Goal: Navigation & Orientation: Find specific page/section

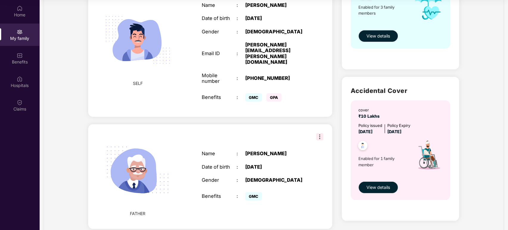
scroll to position [124, 0]
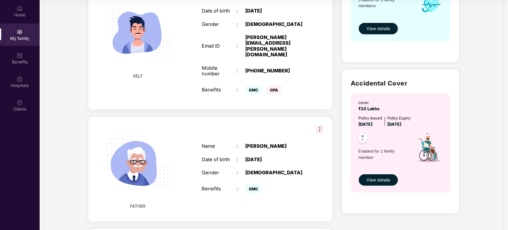
click at [317, 126] on img at bounding box center [319, 129] width 7 height 7
click at [269, 117] on div "FATHER Name : [PERSON_NAME] Date of birth : [DEMOGRAPHIC_DATA] Gender : [DEMOGR…" at bounding box center [210, 169] width 244 height 105
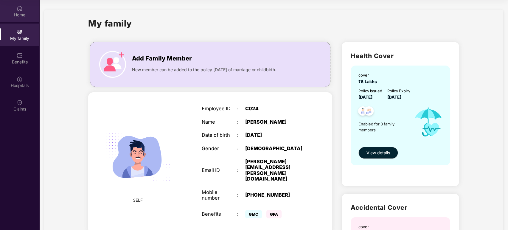
click at [20, 10] on img at bounding box center [20, 8] width 6 height 6
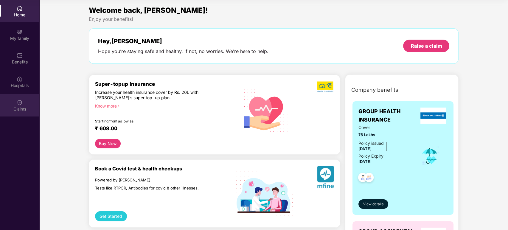
click at [21, 105] on img at bounding box center [20, 103] width 6 height 6
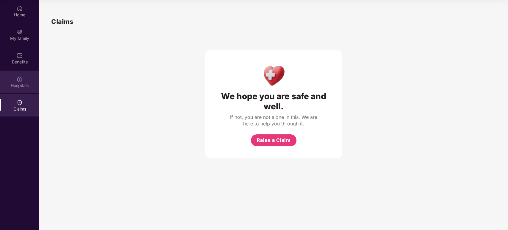
click at [13, 78] on div "Hospitals" at bounding box center [19, 82] width 39 height 22
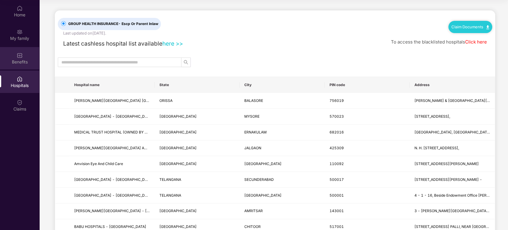
click at [25, 56] on div "Benefits" at bounding box center [19, 58] width 39 height 22
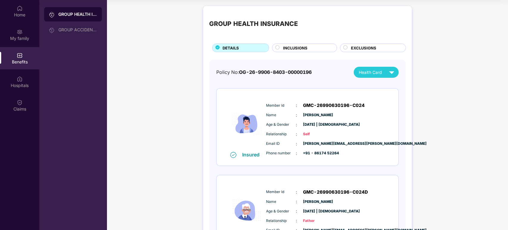
click at [309, 127] on span "[DATE] | [DEMOGRAPHIC_DATA]" at bounding box center [318, 125] width 30 height 6
click at [19, 32] on img at bounding box center [20, 32] width 6 height 6
